Goal: Find specific page/section: Find specific page/section

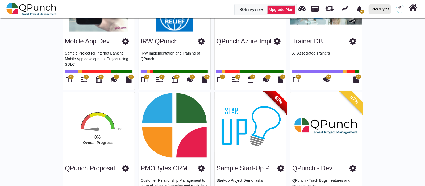
scroll to position [515, 0]
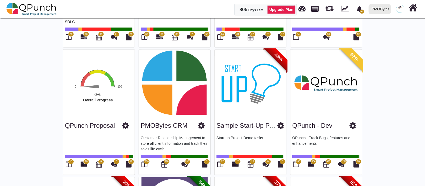
click at [148, 160] on span "600" at bounding box center [147, 162] width 4 height 4
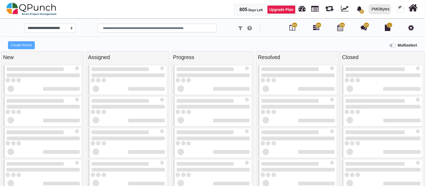
select select "*********"
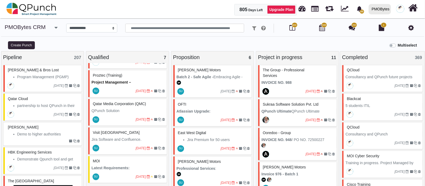
click at [55, 27] on icon "button" at bounding box center [56, 27] width 3 height 5
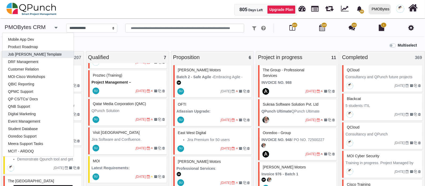
scroll to position [100, 0]
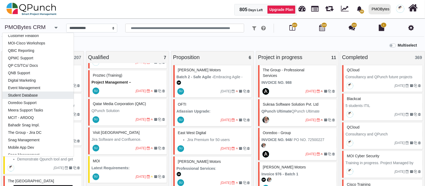
click at [27, 95] on link "Student Database" at bounding box center [37, 94] width 71 height 7
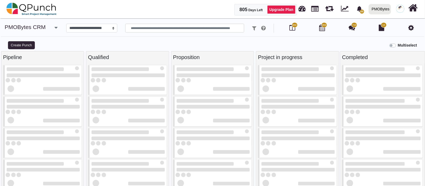
select select "*******"
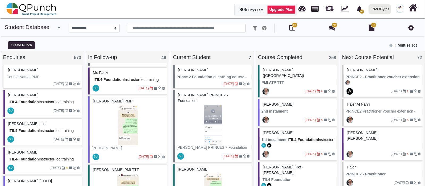
scroll to position [66, 0]
click at [148, 123] on img at bounding box center [127, 125] width 73 height 40
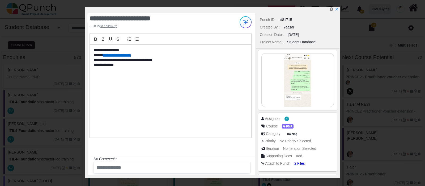
click at [298, 89] on img at bounding box center [298, 79] width 72 height 53
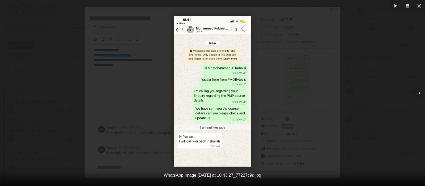
click at [213, 132] on img at bounding box center [212, 91] width 77 height 151
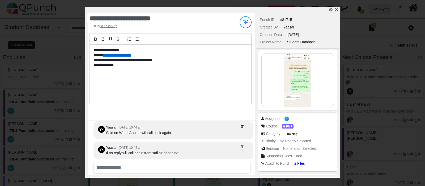
click at [336, 10] on icon "x" at bounding box center [337, 9] width 3 height 3
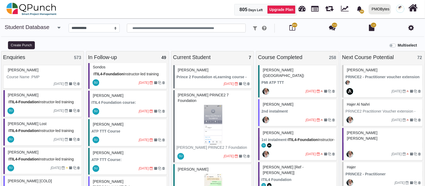
scroll to position [299, 0]
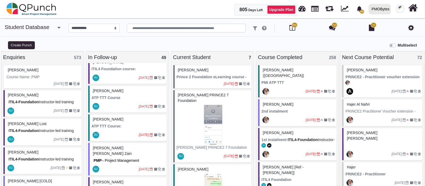
click at [139, 133] on icon "[DATE]" at bounding box center [144, 135] width 10 height 4
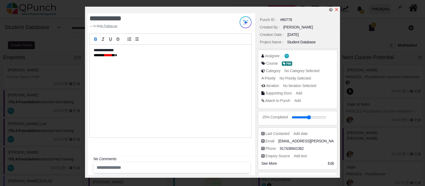
click at [337, 9] on icon "x" at bounding box center [337, 9] width 4 height 4
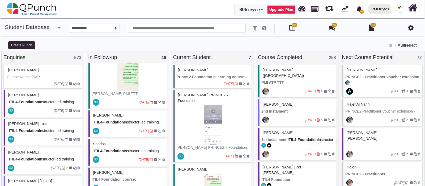
scroll to position [199, 0]
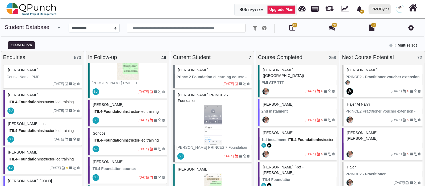
click at [121, 114] on div "[DATE]" at bounding box center [128, 120] width 77 height 12
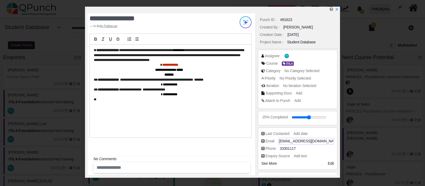
click at [283, 141] on span "[EMAIL_ADDRESS][DOMAIN_NAME]" at bounding box center [309, 141] width 61 height 6
drag, startPoint x: 283, startPoint y: 140, endPoint x: 325, endPoint y: 139, distance: 42.3
click at [325, 139] on input "**********" at bounding box center [306, 141] width 53 height 5
drag, startPoint x: 329, startPoint y: 140, endPoint x: 233, endPoint y: 141, distance: 96.5
click at [233, 141] on div "**********" at bounding box center [212, 92] width 255 height 171
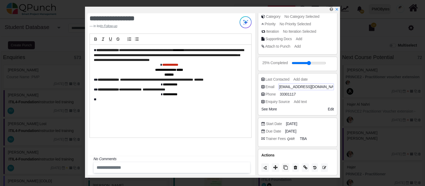
scroll to position [55, 0]
click at [265, 106] on span "See More" at bounding box center [269, 108] width 15 height 4
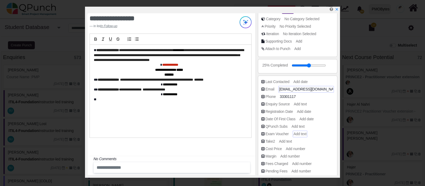
scroll to position [0, 0]
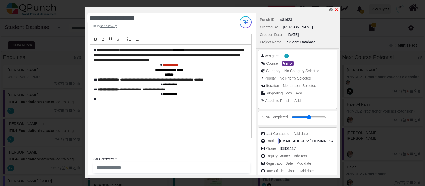
click at [338, 10] on icon "x" at bounding box center [337, 9] width 4 height 4
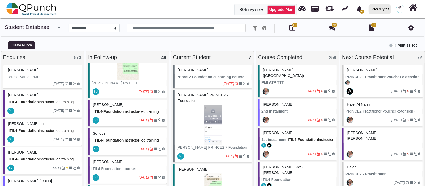
click at [137, 140] on span "Instructor-led training with examination" at bounding box center [125, 143] width 68 height 10
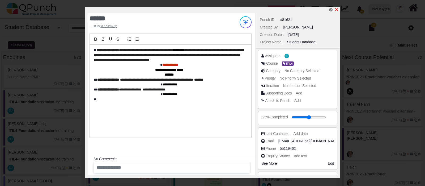
click at [338, 11] on icon "x" at bounding box center [337, 9] width 3 height 3
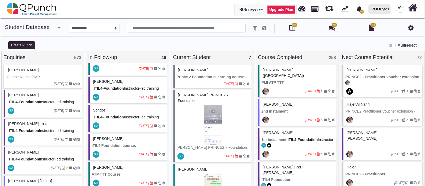
scroll to position [232, 0]
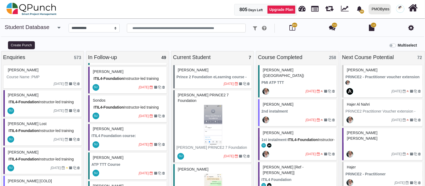
click at [116, 144] on div at bounding box center [119, 144] width 39 height 9
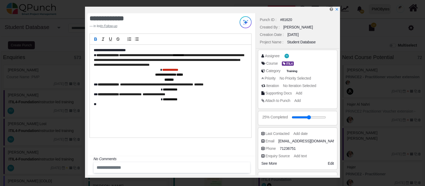
scroll to position [55, 0]
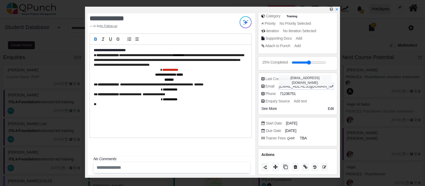
click at [287, 86] on span "[EMAIL_ADDRESS][DOMAIN_NAME]" at bounding box center [309, 87] width 61 height 6
drag, startPoint x: 282, startPoint y: 86, endPoint x: 343, endPoint y: 83, distance: 61.5
click at [343, 83] on div "**********" at bounding box center [212, 93] width 425 height 186
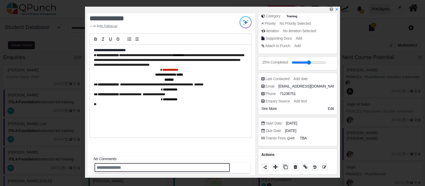
click at [134, 167] on input "text" at bounding box center [162, 167] width 135 height 9
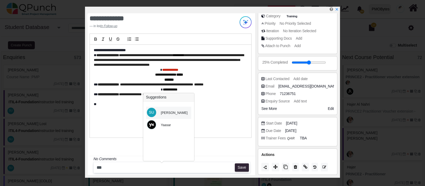
click at [159, 111] on div "[PERSON_NAME]" at bounding box center [174, 113] width 34 height 12
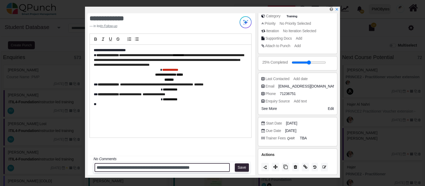
type input "**********"
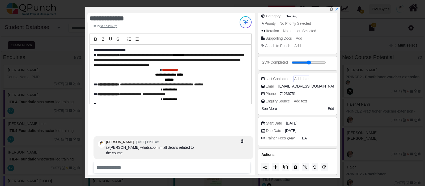
click at [305, 78] on span "Add date" at bounding box center [302, 79] width 14 height 4
click at [326, 80] on input "date" at bounding box center [314, 78] width 38 height 5
type input "**********"
click at [302, 100] on span "Add text" at bounding box center [301, 101] width 13 height 4
click at [302, 100] on input "text" at bounding box center [313, 101] width 37 height 5
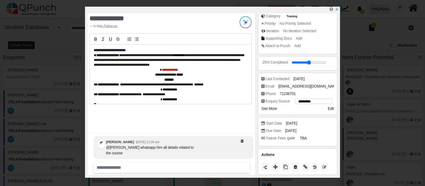
type input "**********"
click at [271, 107] on span "See More" at bounding box center [269, 108] width 15 height 4
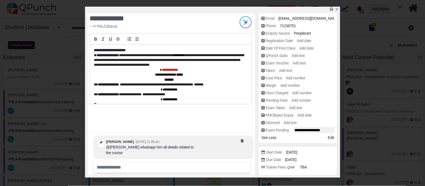
scroll to position [133, 0]
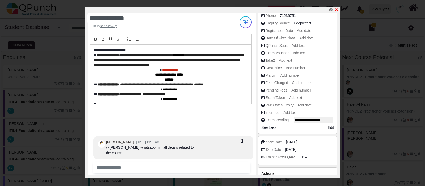
click at [336, 9] on icon "x" at bounding box center [337, 9] width 4 height 4
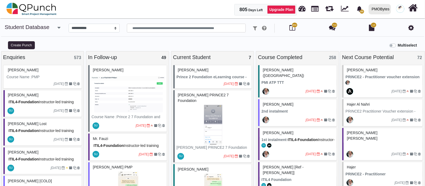
click at [130, 76] on img at bounding box center [127, 94] width 73 height 40
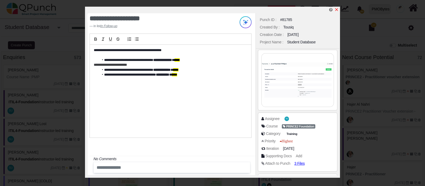
click at [337, 9] on icon "x" at bounding box center [337, 9] width 4 height 4
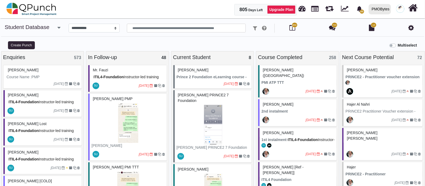
click at [135, 69] on div "Mr. Fauzi" at bounding box center [127, 70] width 73 height 8
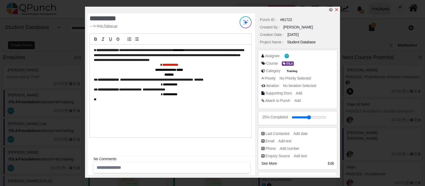
click at [336, 10] on icon "x" at bounding box center [337, 9] width 4 height 4
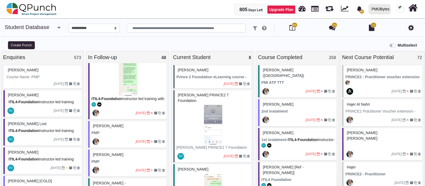
scroll to position [1063, 0]
click at [152, 30] on input "text" at bounding box center [186, 28] width 119 height 9
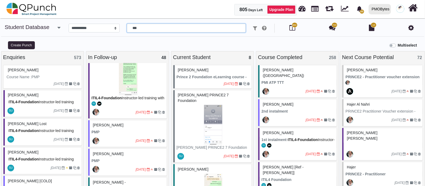
type input "****"
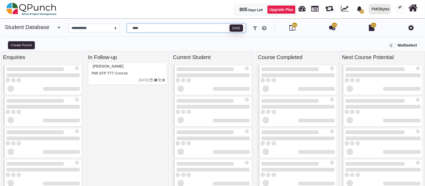
scroll to position [4, 0]
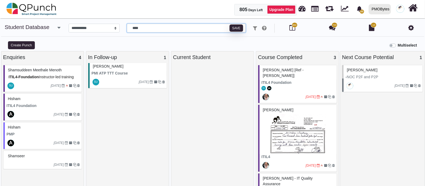
drag, startPoint x: 164, startPoint y: 31, endPoint x: 60, endPoint y: 24, distance: 103.9
click at [60, 24] on div "**********" at bounding box center [213, 28] width 416 height 9
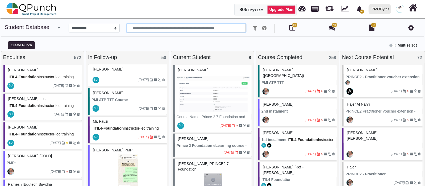
scroll to position [0, 0]
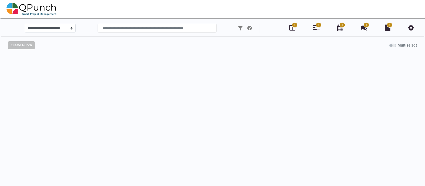
select select "*******"
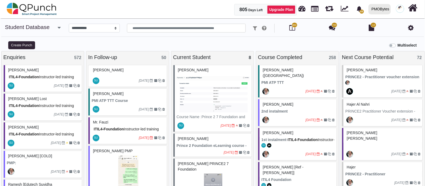
scroll to position [33, 0]
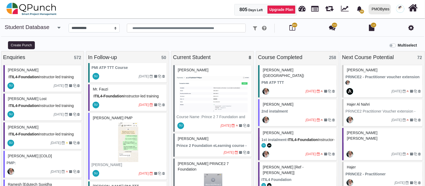
click at [129, 90] on div "Mr. Fauzi" at bounding box center [127, 89] width 73 height 8
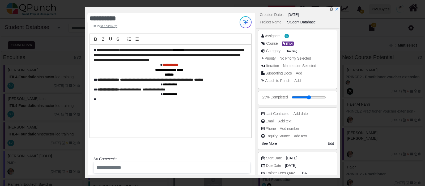
scroll to position [55, 0]
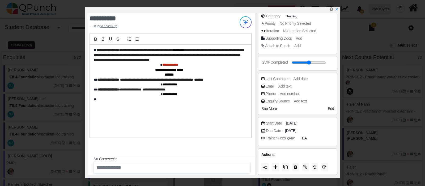
click at [273, 110] on div "See More Additional Fields" at bounding box center [280, 109] width 36 height 6
click at [273, 108] on span "See More" at bounding box center [269, 108] width 15 height 4
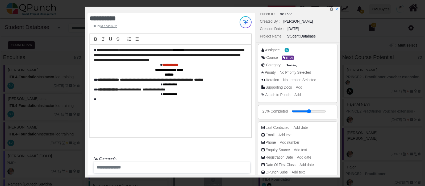
scroll to position [0, 0]
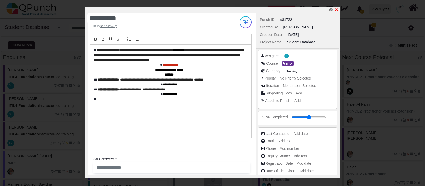
click at [336, 9] on icon "x" at bounding box center [337, 9] width 4 height 4
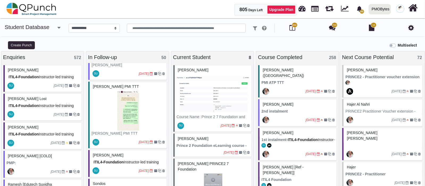
scroll to position [100, 0]
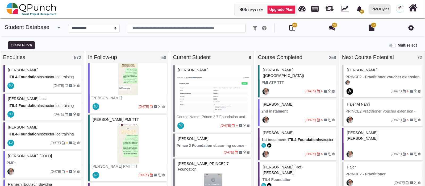
drag, startPoint x: 136, startPoint y: 140, endPoint x: 103, endPoint y: 44, distance: 101.7
click at [103, 44] on div "Create Punch" at bounding box center [53, 44] width 106 height 9
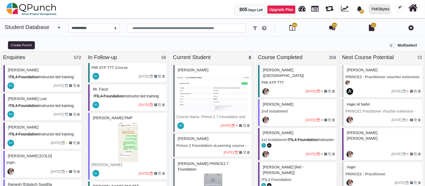
scroll to position [0, 0]
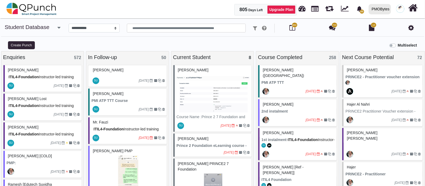
click at [108, 76] on div at bounding box center [119, 80] width 39 height 9
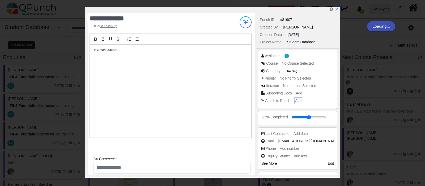
click at [302, 100] on div "Add" at bounding box center [299, 100] width 8 height 7
click at [301, 100] on span "Add" at bounding box center [298, 100] width 6 height 4
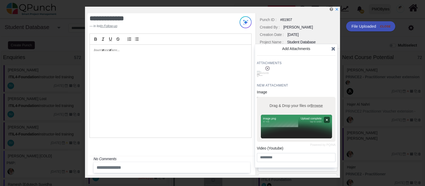
click at [333, 47] on icon at bounding box center [334, 48] width 4 height 5
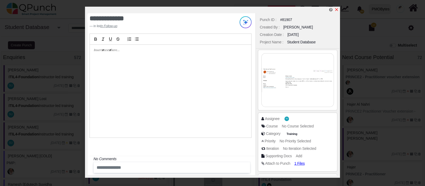
click at [337, 9] on icon "x" at bounding box center [337, 9] width 4 height 4
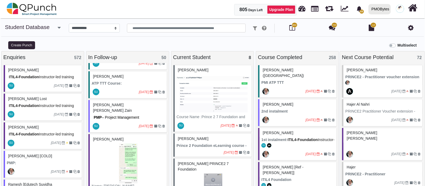
scroll to position [399, 0]
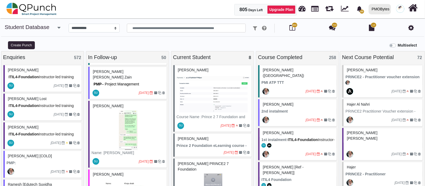
click at [142, 117] on img at bounding box center [127, 130] width 73 height 40
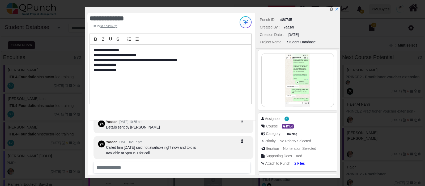
click at [292, 57] on img at bounding box center [298, 79] width 72 height 53
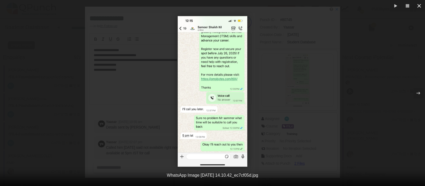
click at [423, 5] on button "button" at bounding box center [420, 6] width 12 height 12
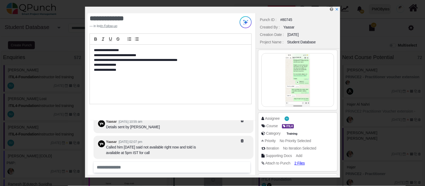
scroll to position [-7, 0]
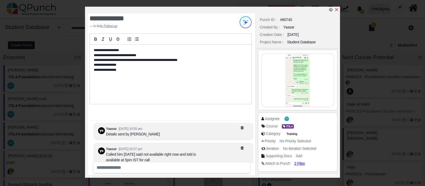
click at [339, 11] on icon "x" at bounding box center [337, 9] width 4 height 4
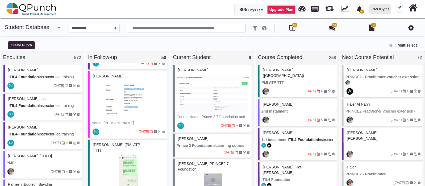
scroll to position [532, 0]
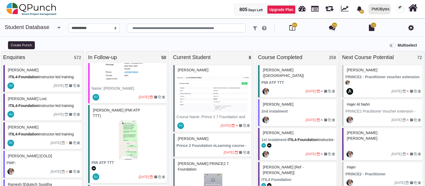
click at [146, 135] on img at bounding box center [127, 140] width 73 height 40
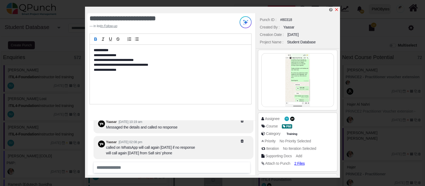
click at [336, 9] on icon "x" at bounding box center [337, 9] width 4 height 4
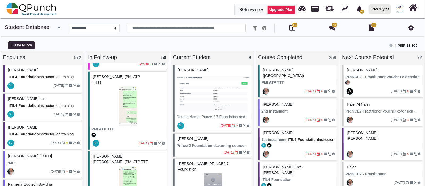
scroll to position [598, 0]
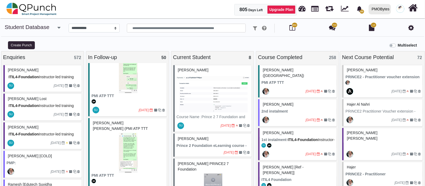
click at [128, 151] on img at bounding box center [127, 153] width 73 height 40
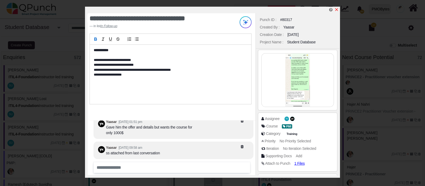
click at [337, 10] on icon "x" at bounding box center [337, 9] width 4 height 4
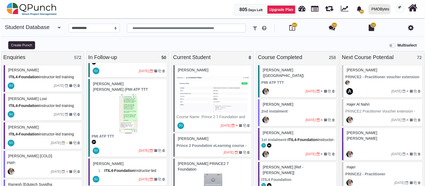
scroll to position [665, 0]
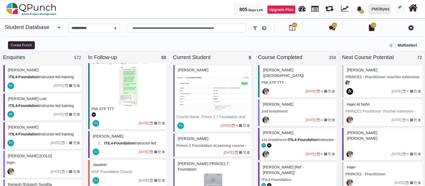
click at [126, 132] on div "[PERSON_NAME]" at bounding box center [127, 136] width 73 height 8
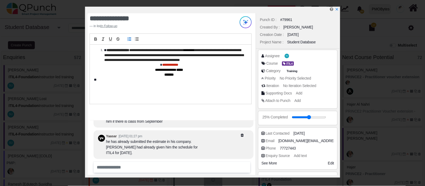
scroll to position [-33, 0]
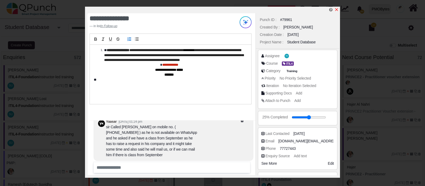
click at [336, 10] on icon "x" at bounding box center [337, 9] width 4 height 4
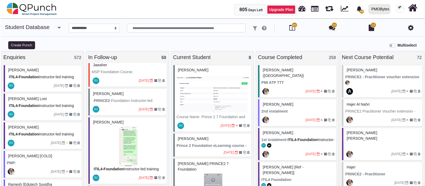
scroll to position [798, 0]
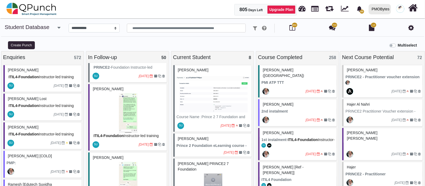
click at [116, 119] on img at bounding box center [127, 113] width 73 height 40
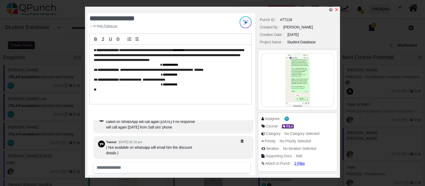
click at [337, 10] on icon "x" at bounding box center [337, 9] width 3 height 3
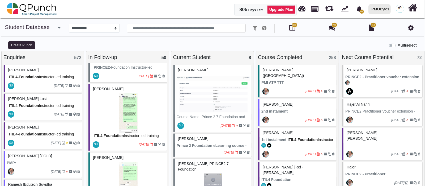
scroll to position [831, 0]
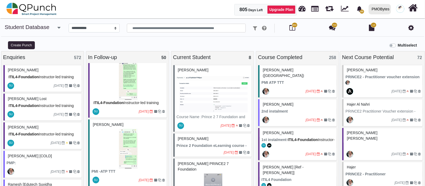
click at [124, 147] on img at bounding box center [127, 149] width 73 height 40
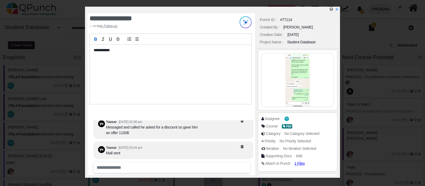
click at [287, 75] on img at bounding box center [298, 79] width 72 height 53
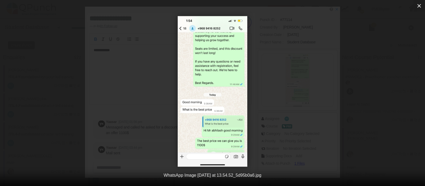
click at [420, 2] on button "button" at bounding box center [420, 6] width 12 height 12
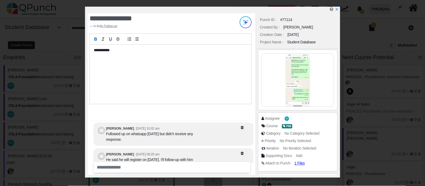
scroll to position [-25, 0]
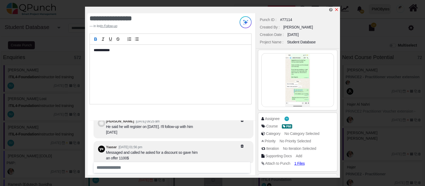
click at [336, 10] on icon "x" at bounding box center [337, 9] width 4 height 4
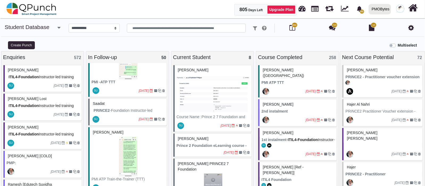
scroll to position [931, 0]
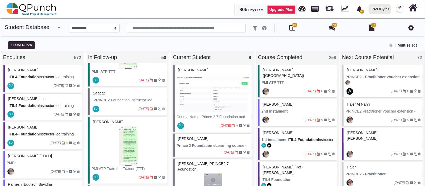
click at [153, 138] on img at bounding box center [127, 146] width 73 height 40
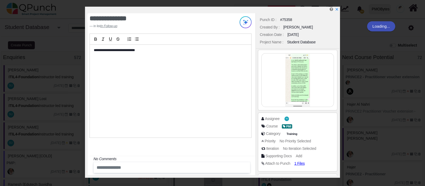
click at [285, 86] on img at bounding box center [298, 79] width 72 height 53
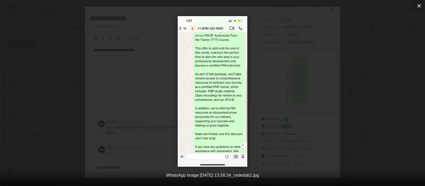
click at [419, 9] on icon "button" at bounding box center [419, 6] width 6 height 6
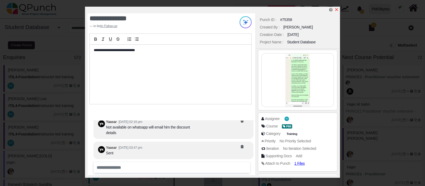
click at [337, 9] on icon "x" at bounding box center [337, 9] width 4 height 4
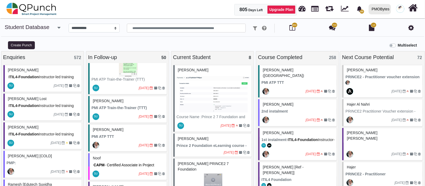
scroll to position [1030, 0]
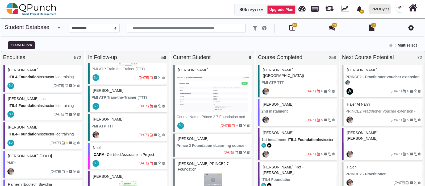
click at [128, 86] on div "[PERSON_NAME]" at bounding box center [127, 90] width 73 height 8
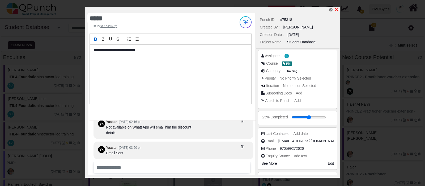
click at [339, 11] on icon "x" at bounding box center [337, 9] width 4 height 4
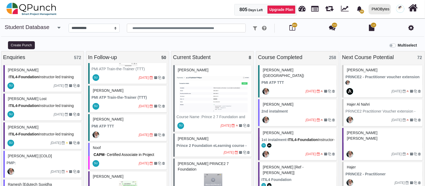
scroll to position [1063, 0]
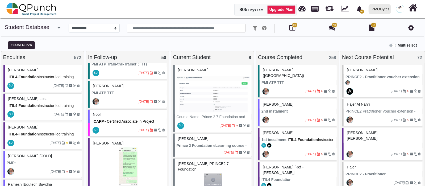
click at [41, 82] on div at bounding box center [34, 85] width 39 height 9
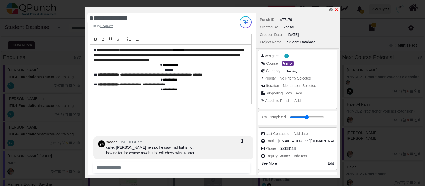
click at [336, 12] on link at bounding box center [337, 9] width 4 height 5
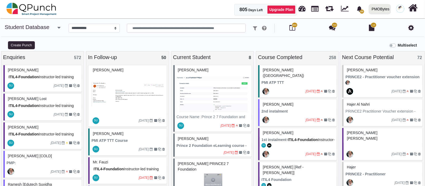
click at [58, 29] on icon "button" at bounding box center [58, 27] width 3 height 5
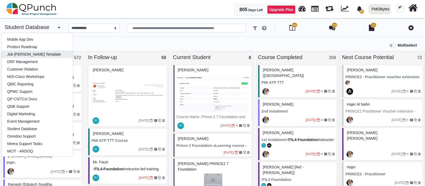
scroll to position [100, 0]
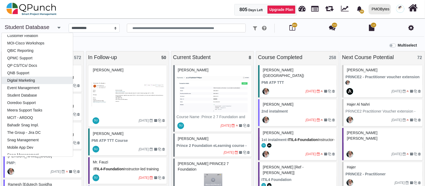
click at [35, 81] on link "Digital Marketing" at bounding box center [37, 80] width 71 height 7
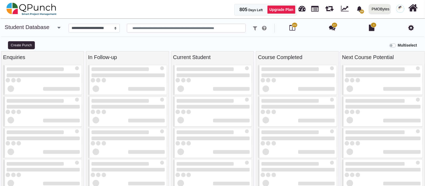
select select "*****"
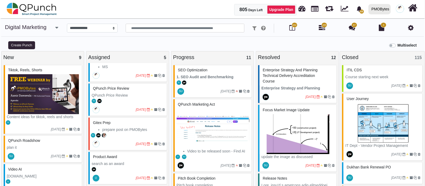
scroll to position [45, 0]
click at [120, 141] on div at bounding box center [118, 143] width 36 height 9
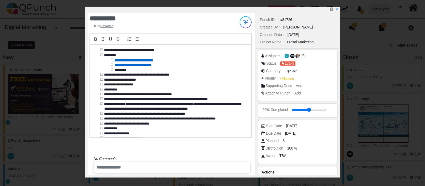
scroll to position [33, 0]
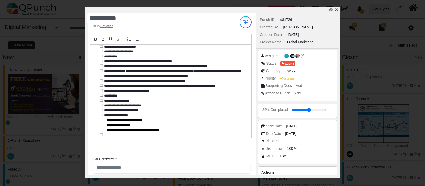
click at [337, 11] on icon "x" at bounding box center [337, 9] width 4 height 4
